Goal: Task Accomplishment & Management: Manage account settings

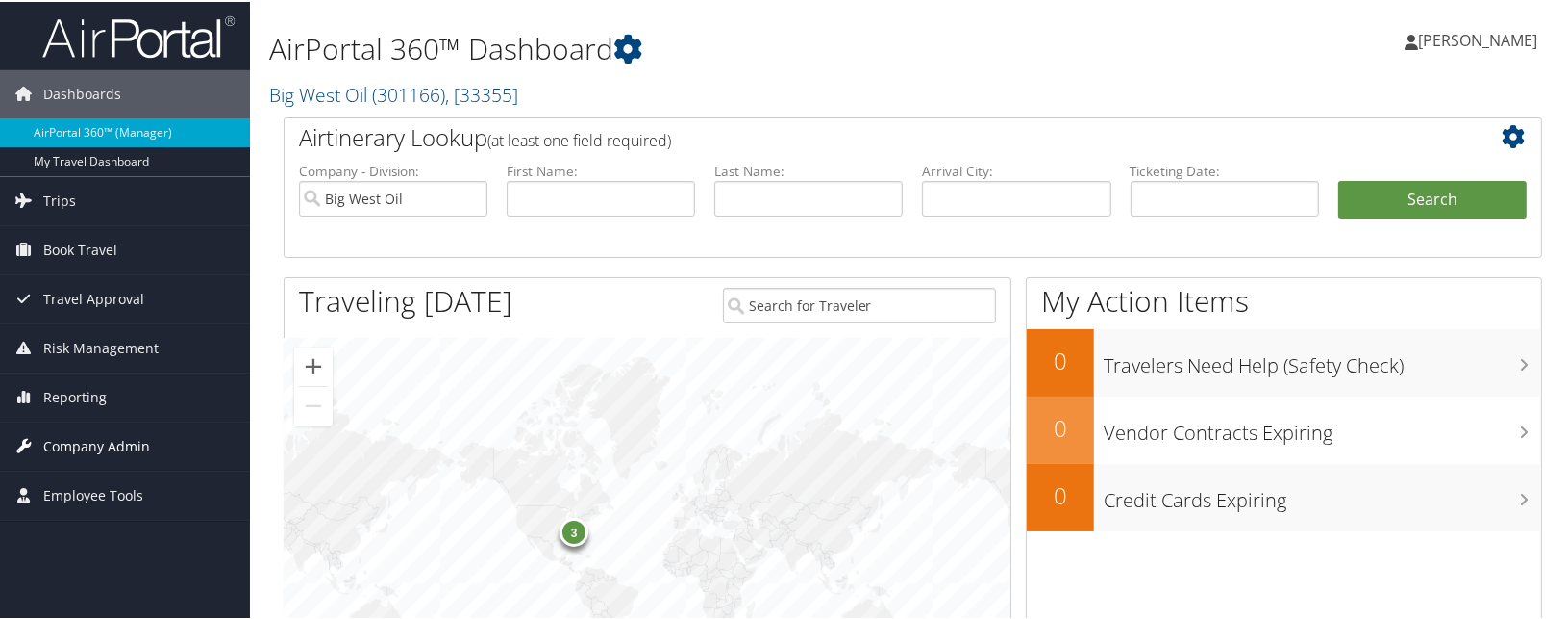
click at [63, 442] on span "Company Admin" at bounding box center [96, 444] width 107 height 48
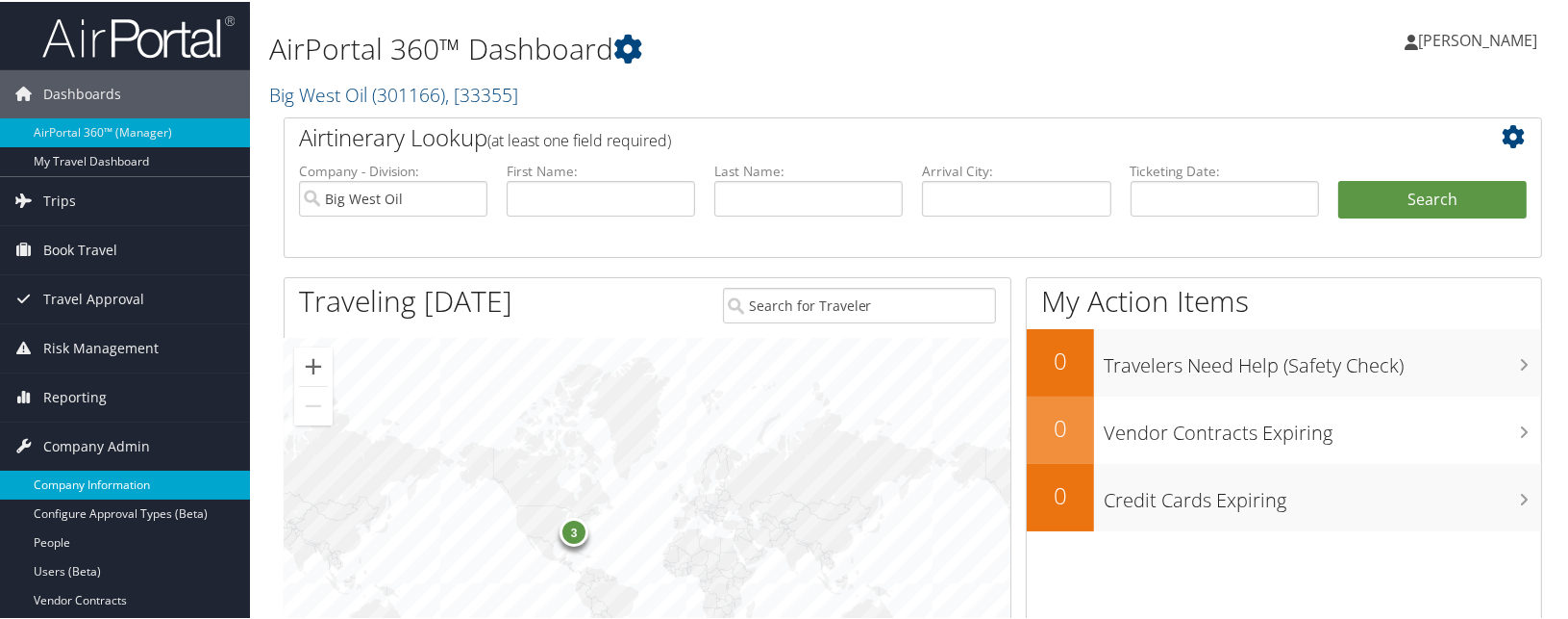
click at [58, 473] on link "Company Information" at bounding box center [125, 482] width 250 height 28
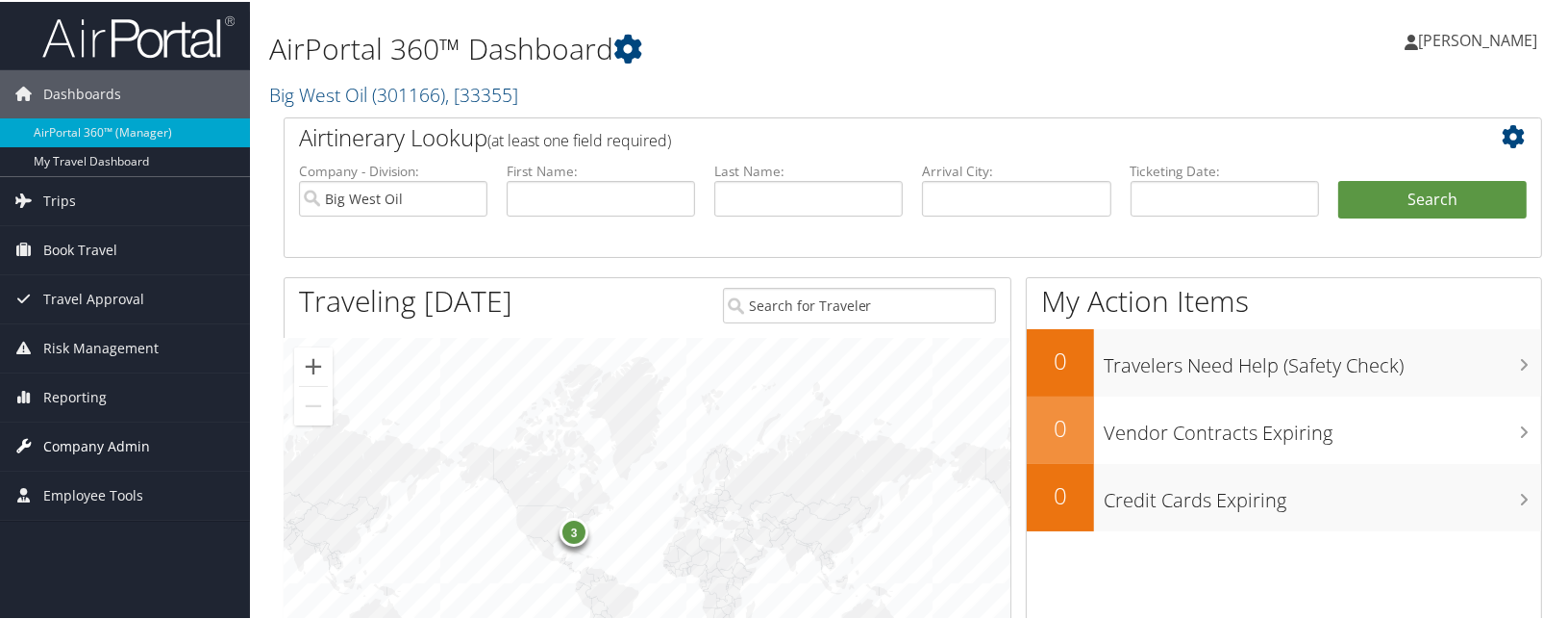
click at [74, 435] on span "Company Admin" at bounding box center [96, 444] width 107 height 48
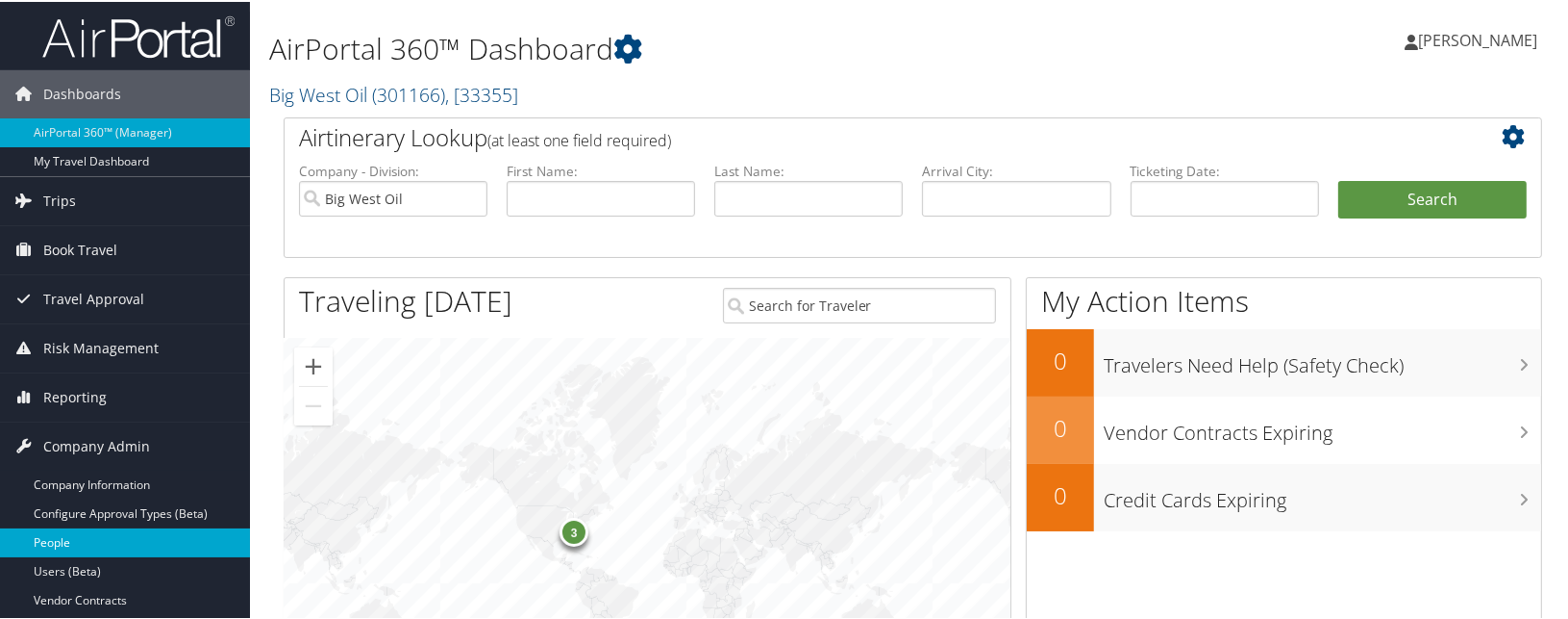
click at [60, 532] on link "People" at bounding box center [125, 540] width 250 height 28
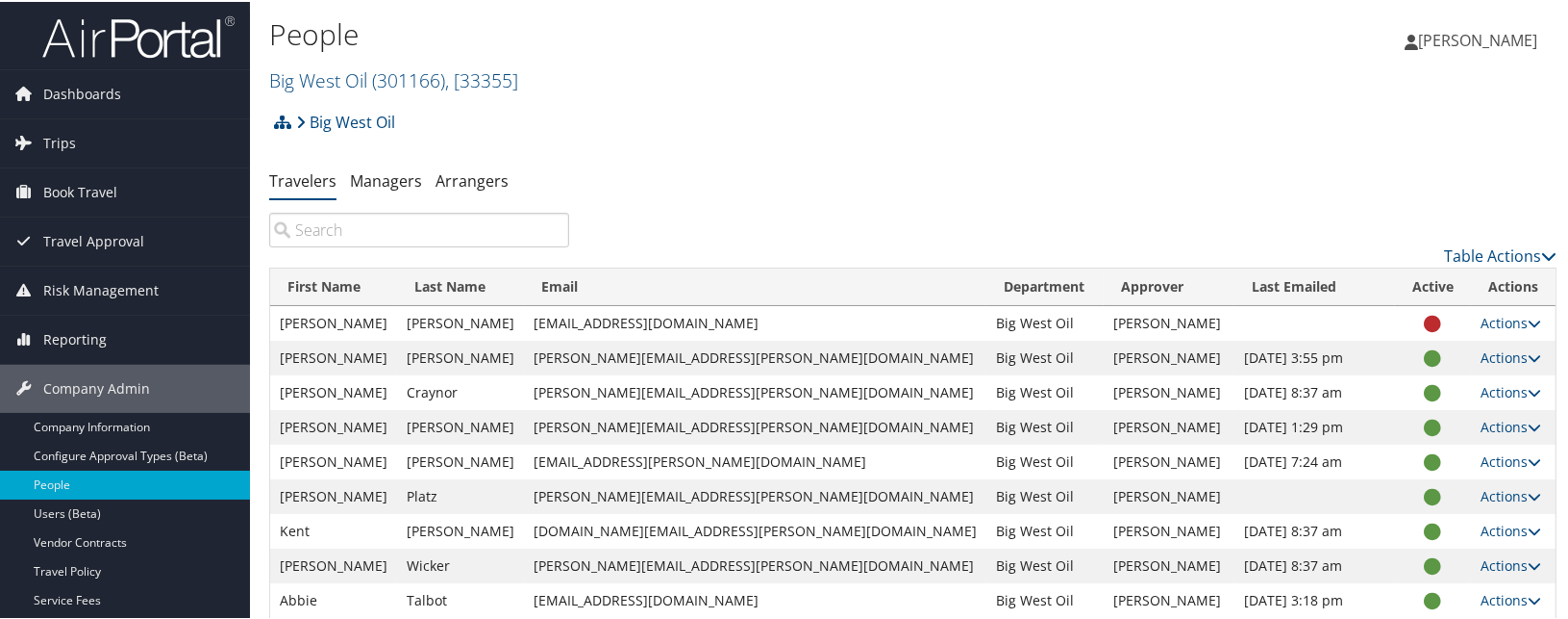
click at [347, 230] on input "search" at bounding box center [419, 227] width 300 height 34
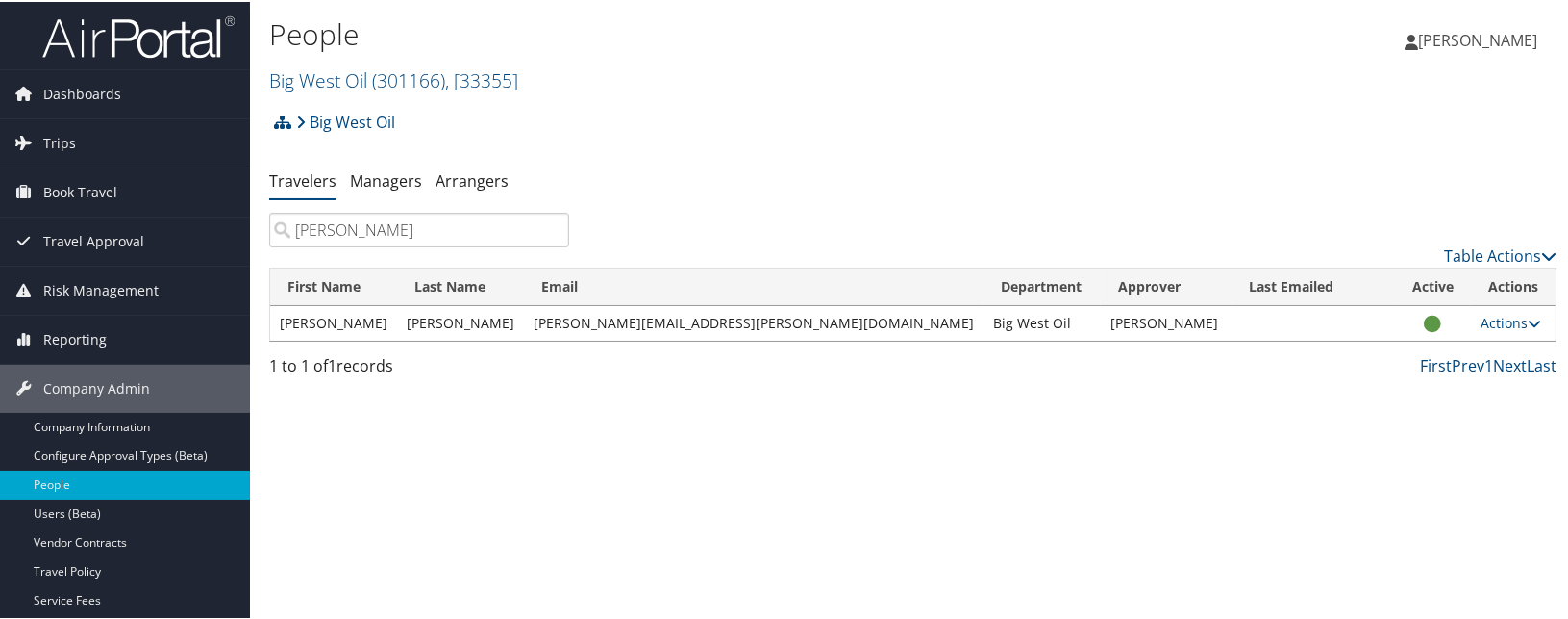
type input "mcclean"
click at [293, 329] on td "[PERSON_NAME]" at bounding box center [333, 320] width 127 height 34
click at [1481, 321] on link "Actions" at bounding box center [1511, 320] width 61 height 19
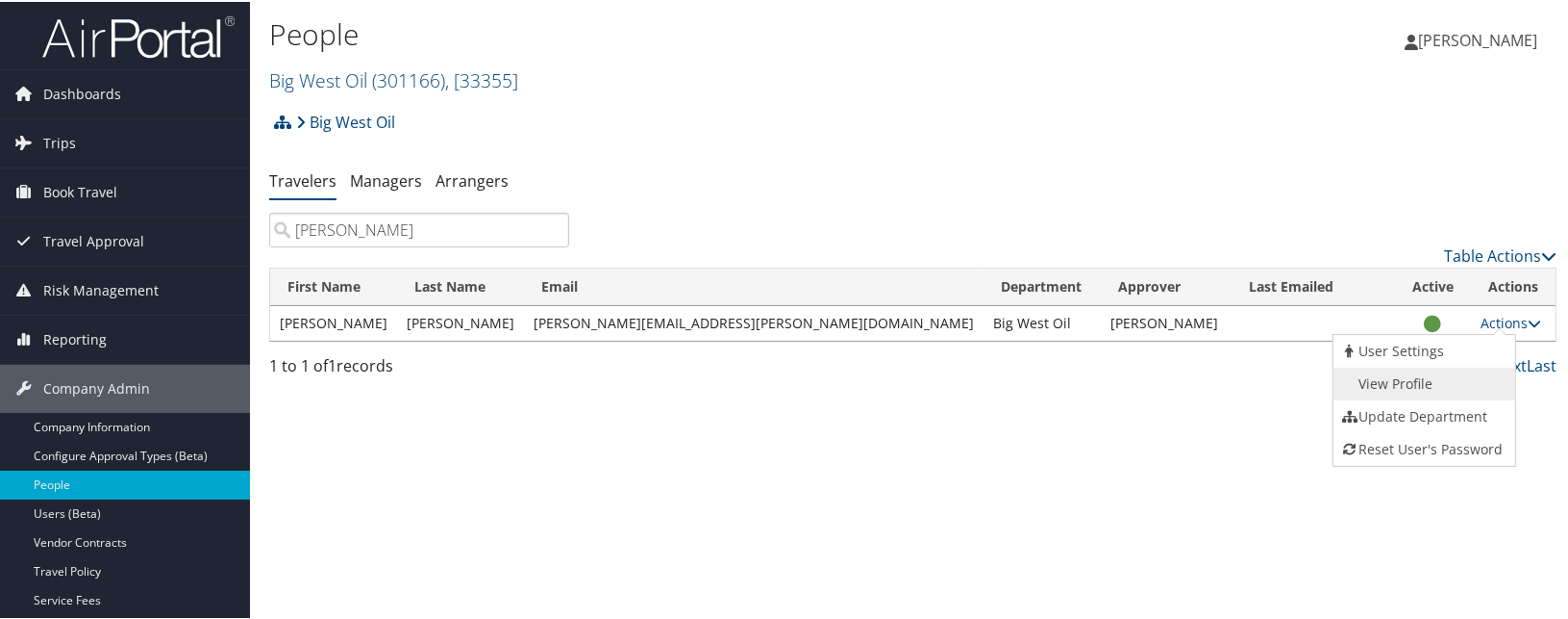
click at [1386, 375] on link "View Profile" at bounding box center [1422, 381] width 177 height 32
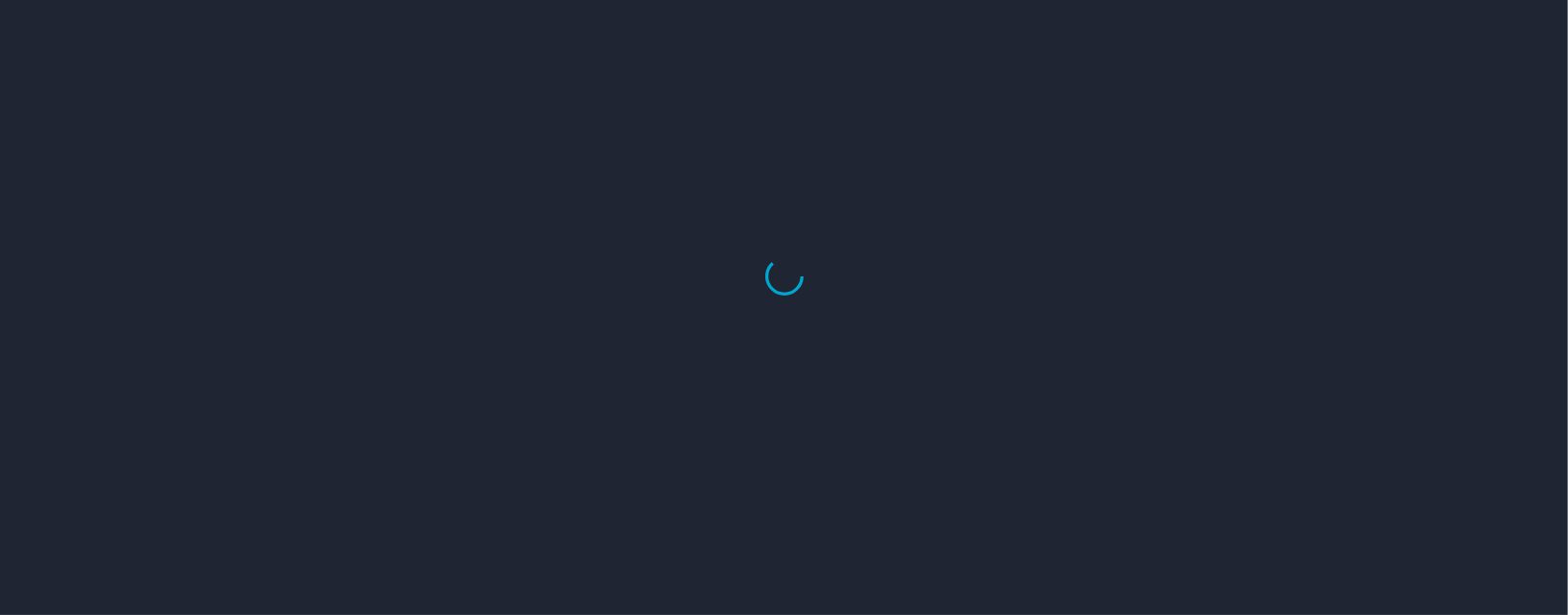
select select "US"
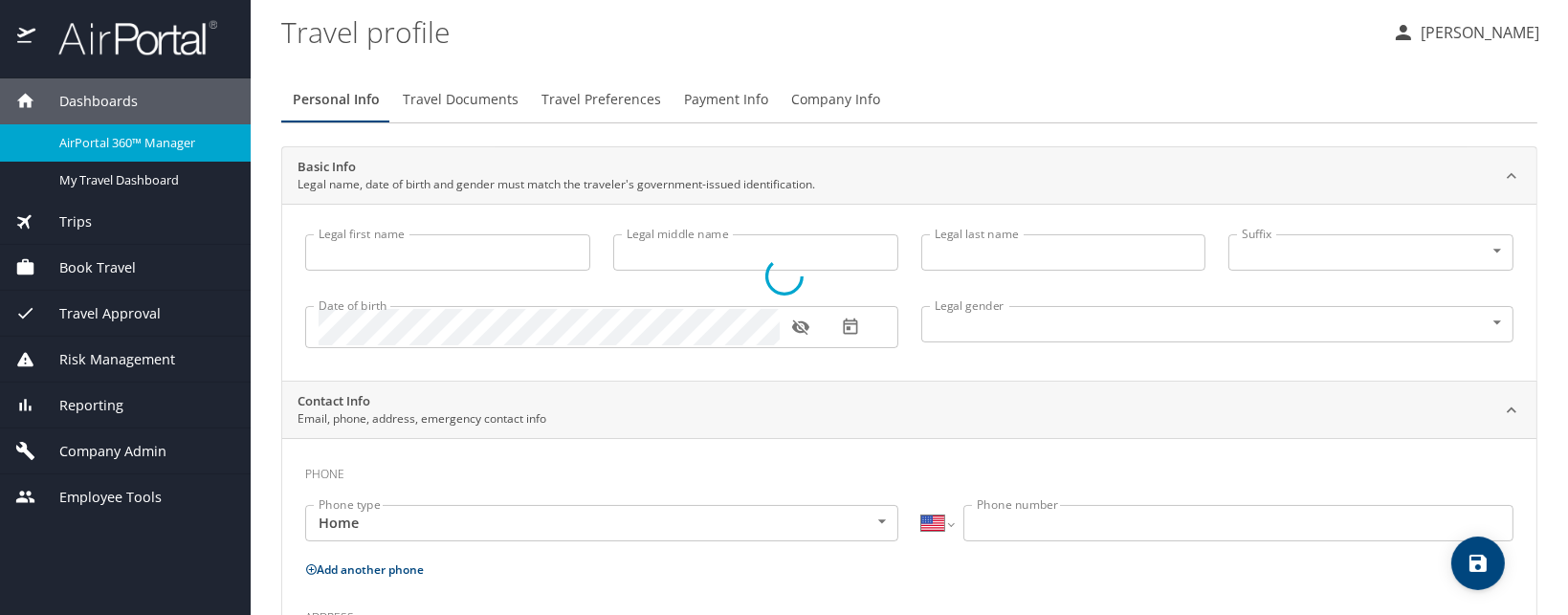
type input "[PERSON_NAME]"
type input "Male"
type input "Paula"
type input "Lewis"
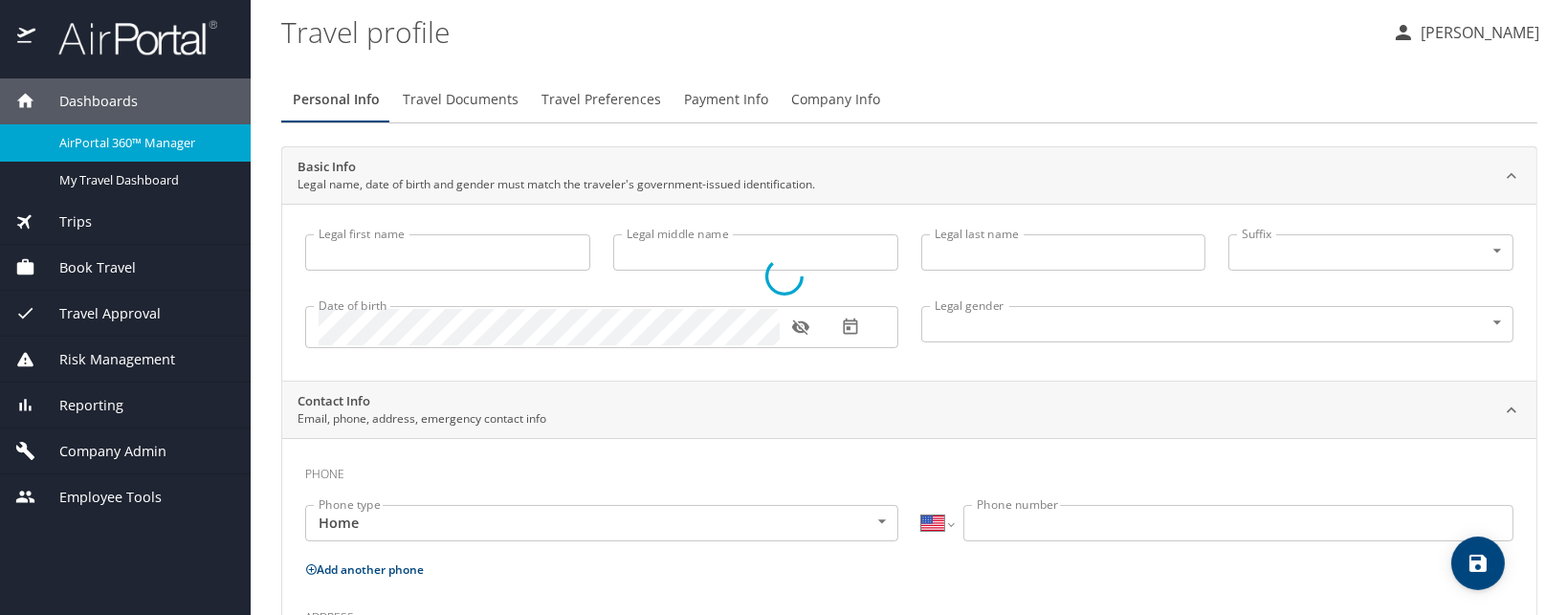
type input "(757) 373-1987"
select select "US"
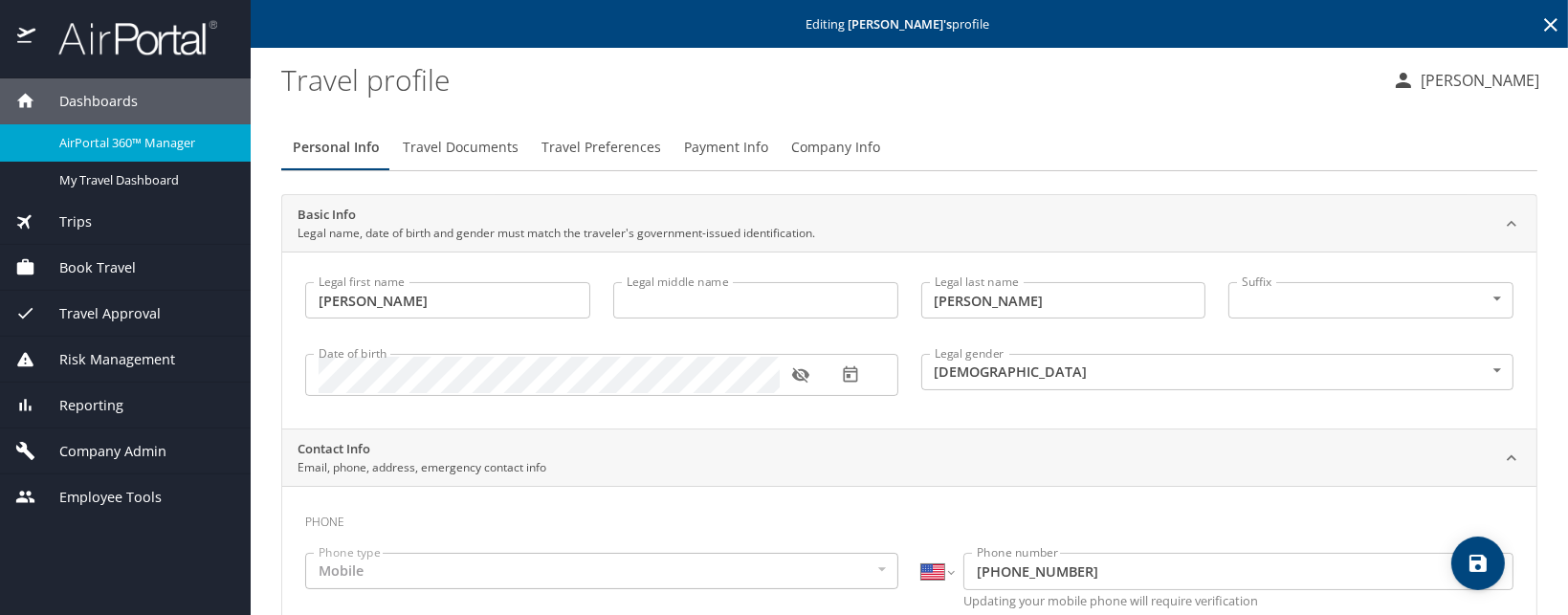
click at [131, 451] on span "Company Admin" at bounding box center [101, 451] width 131 height 21
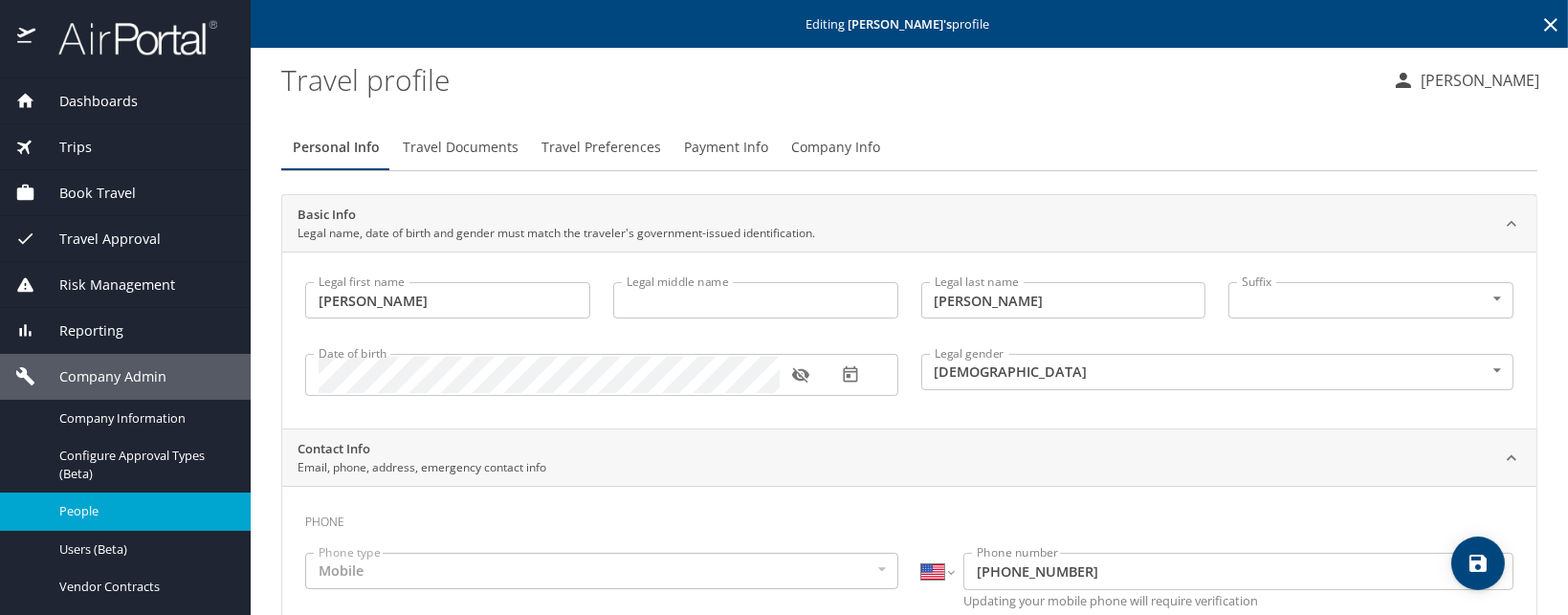
click at [80, 500] on div "People" at bounding box center [125, 511] width 220 height 22
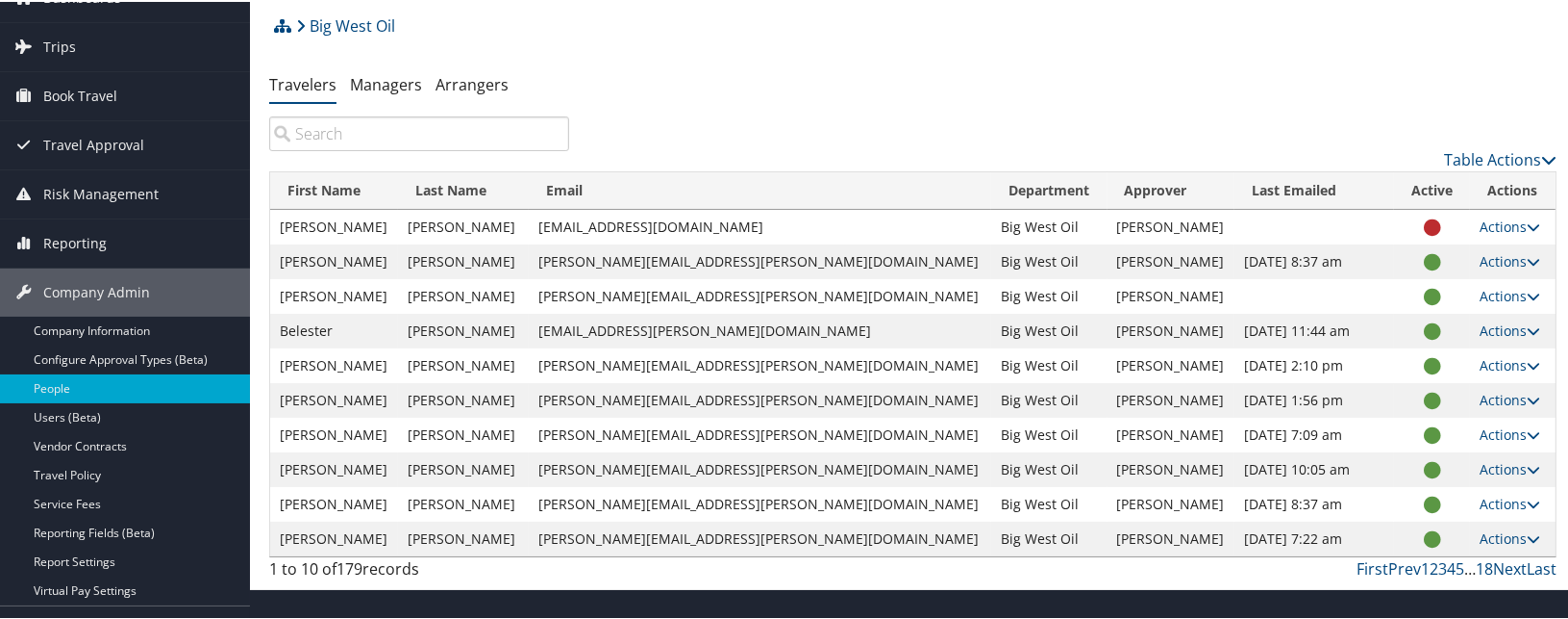
scroll to position [129, 0]
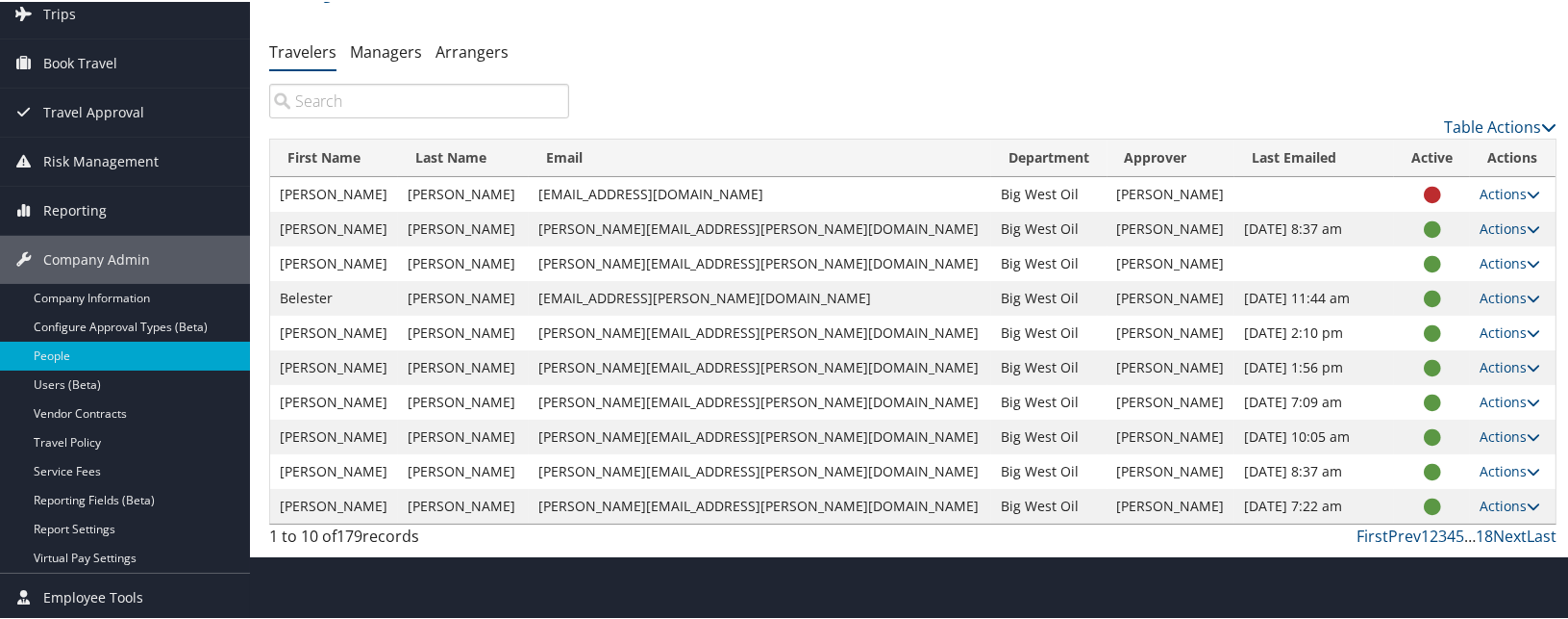
click at [317, 109] on input "search" at bounding box center [419, 98] width 300 height 34
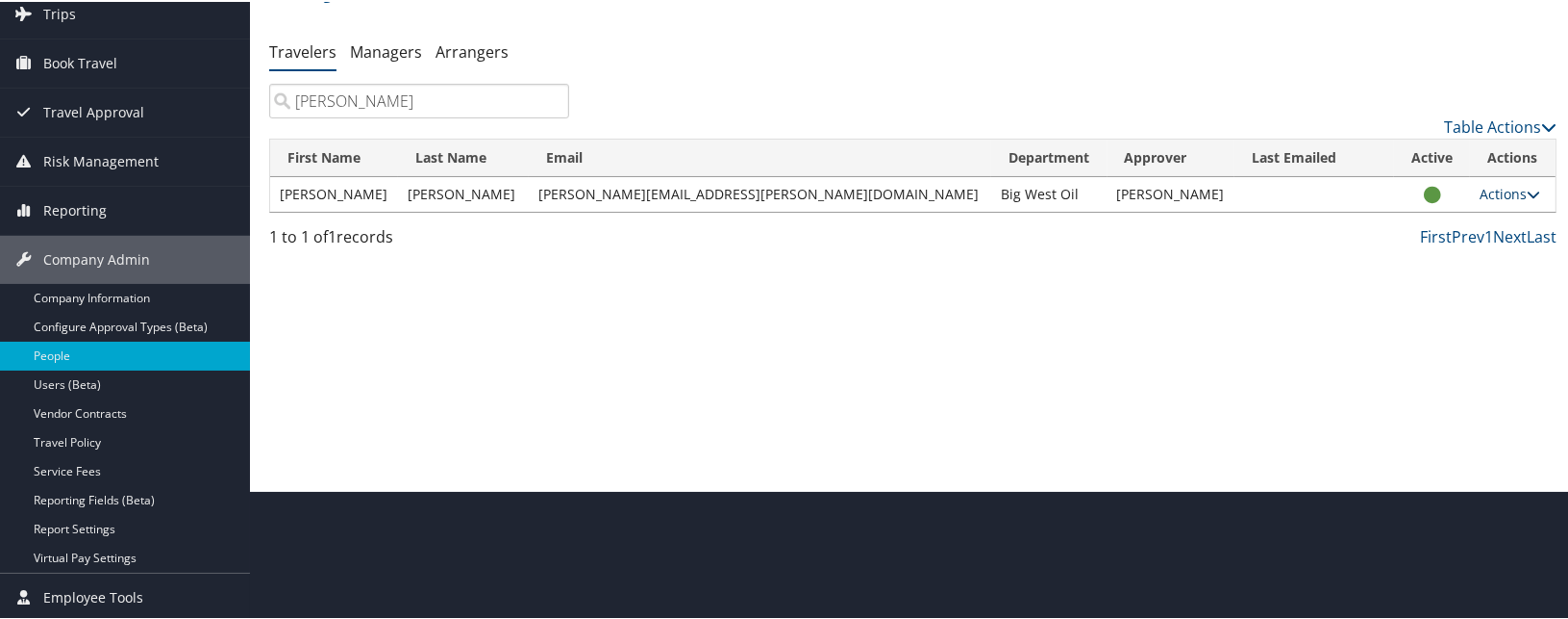
type input "[PERSON_NAME]"
click at [1485, 192] on link "Actions" at bounding box center [1510, 192] width 61 height 19
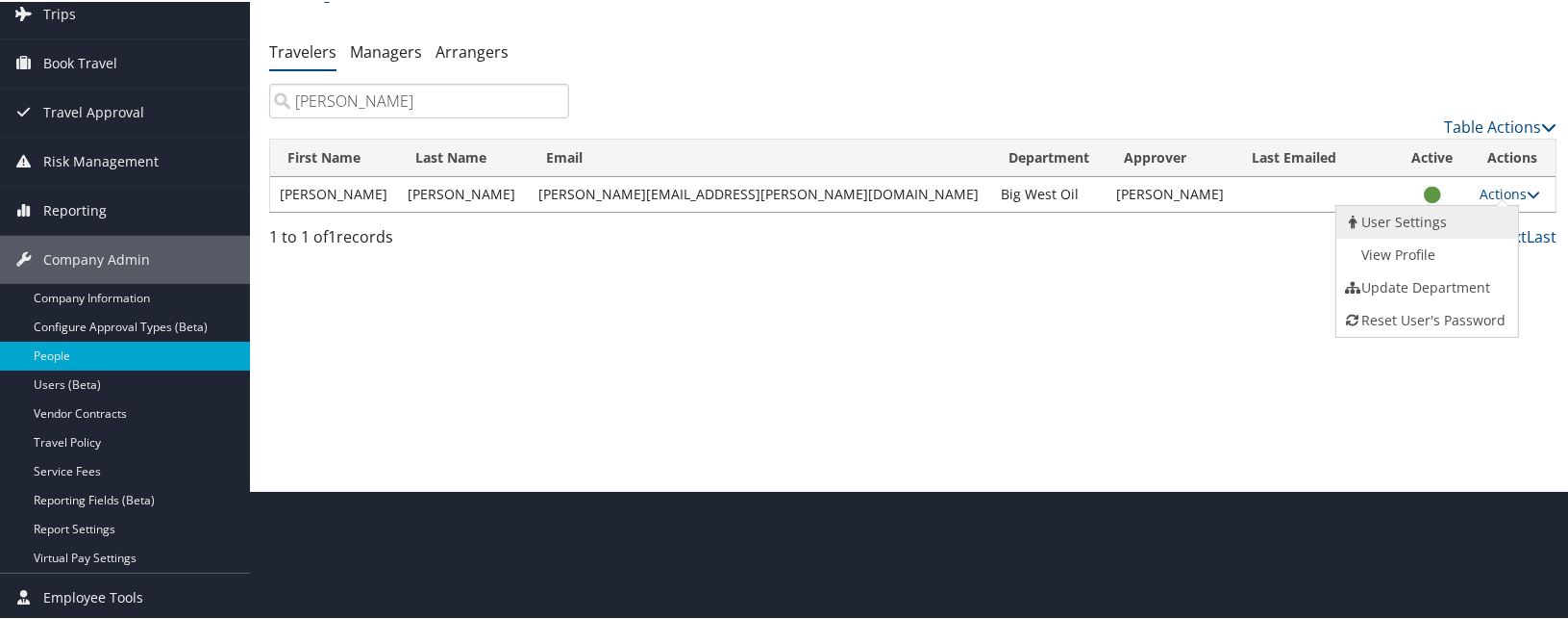
click at [1422, 219] on link "User Settings" at bounding box center [1425, 220] width 177 height 32
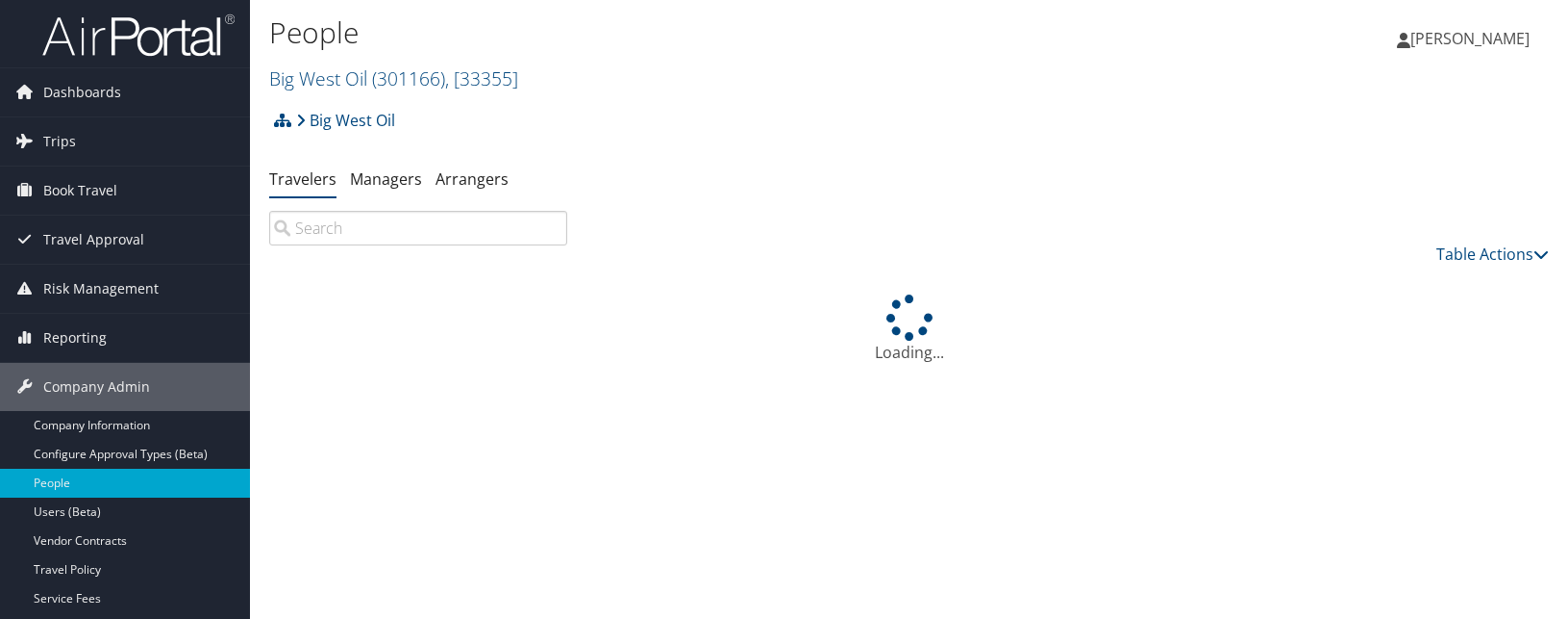
scroll to position [129, 0]
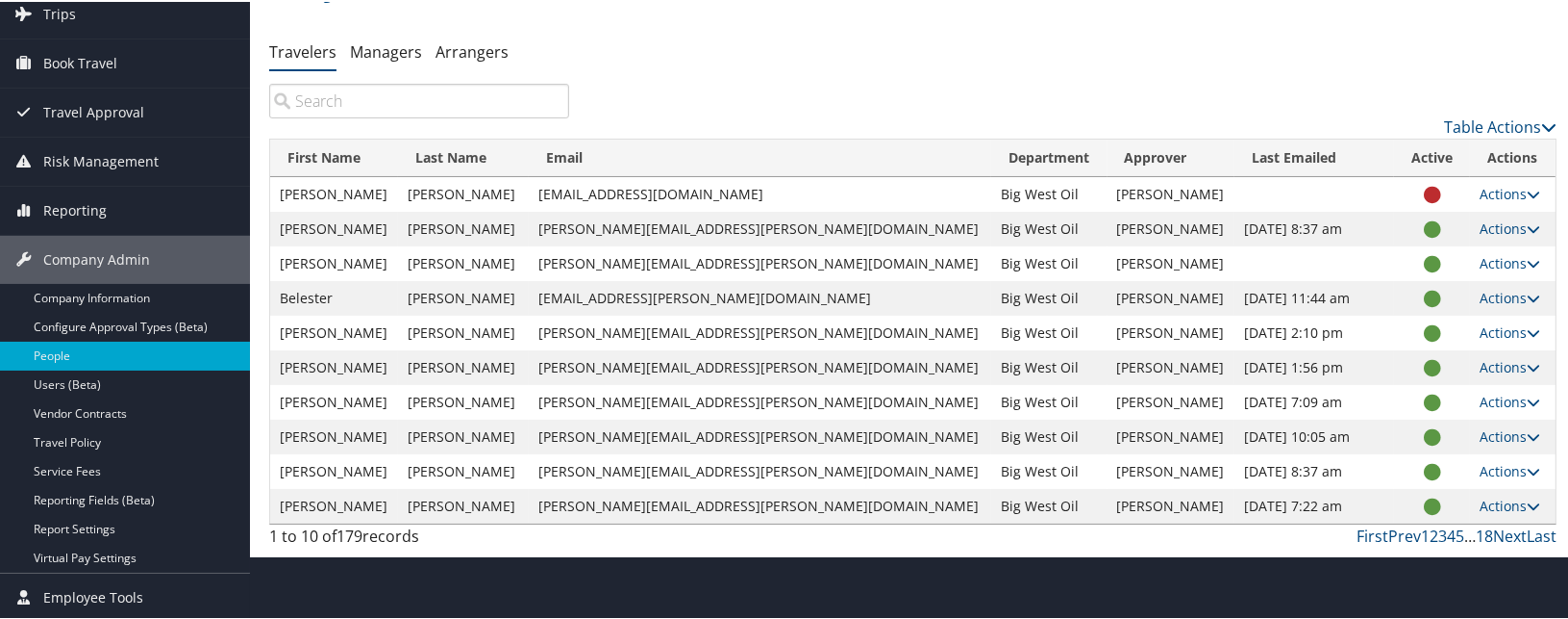
click at [346, 94] on input "search" at bounding box center [419, 98] width 300 height 34
